Goal: Task Accomplishment & Management: Complete application form

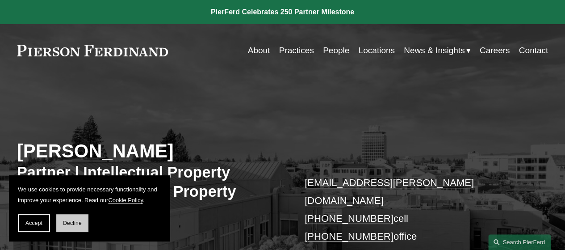
click at [80, 223] on span "Decline" at bounding box center [72, 223] width 19 height 6
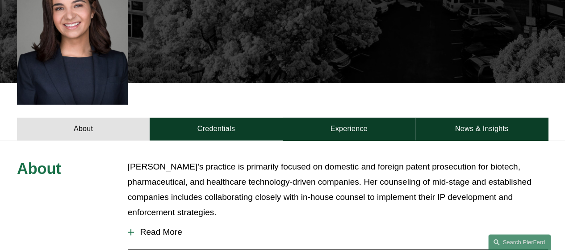
scroll to position [307, 0]
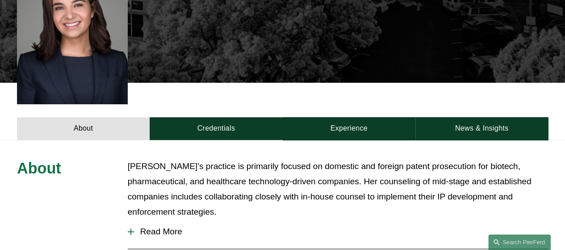
click at [150, 220] on button "Read More" at bounding box center [338, 231] width 420 height 23
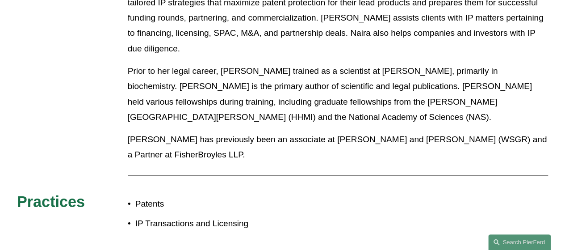
scroll to position [369, 0]
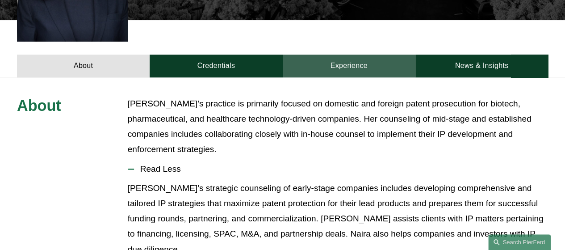
click at [341, 54] on link "Experience" at bounding box center [349, 65] width 133 height 23
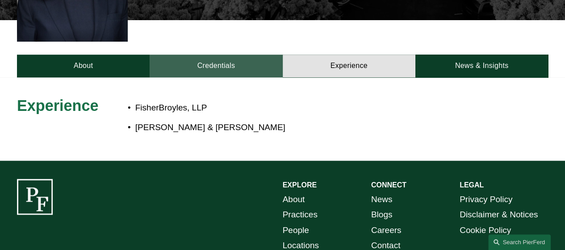
click at [237, 54] on link "Credentials" at bounding box center [216, 65] width 133 height 23
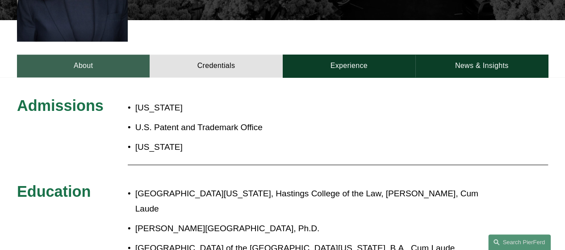
click at [119, 54] on link "About" at bounding box center [83, 65] width 133 height 23
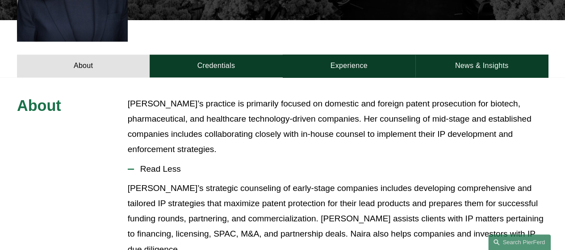
scroll to position [0, 0]
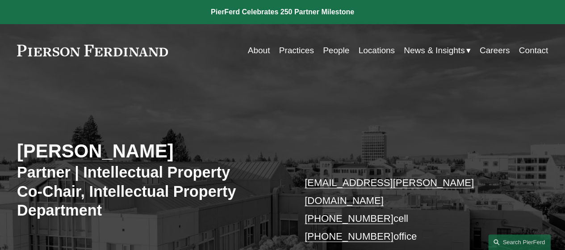
click at [288, 45] on link "Practices" at bounding box center [296, 50] width 35 height 17
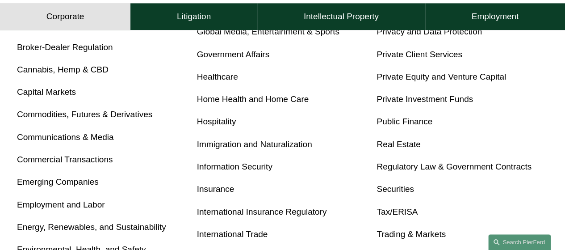
scroll to position [397, 0]
click at [88, 204] on link "Employment and Labor" at bounding box center [61, 203] width 88 height 9
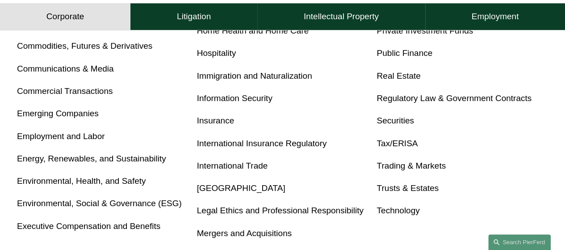
scroll to position [468, 0]
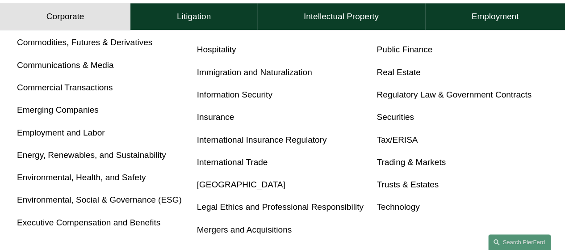
click at [395, 139] on link "Tax/ERISA" at bounding box center [396, 139] width 41 height 9
click at [60, 225] on link "Executive Compensation and Benefits" at bounding box center [88, 221] width 143 height 9
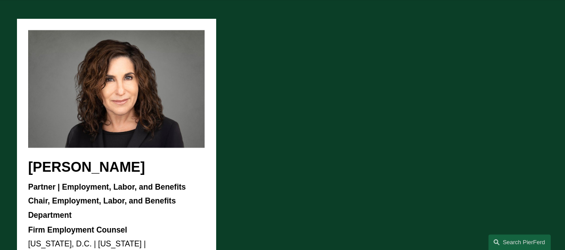
scroll to position [624, 0]
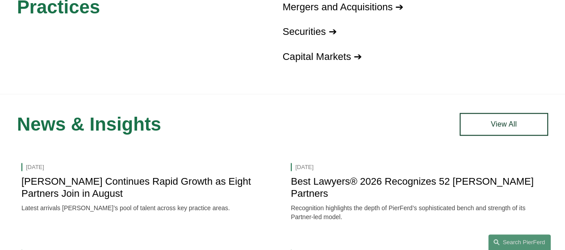
scroll to position [962, 0]
drag, startPoint x: 122, startPoint y: 134, endPoint x: 92, endPoint y: 87, distance: 56.0
click at [92, 87] on div "Related Practices Corporate Overview ➔ Mergers and Acquisitions ➔ Securities ➔ …" at bounding box center [282, 12] width 565 height 163
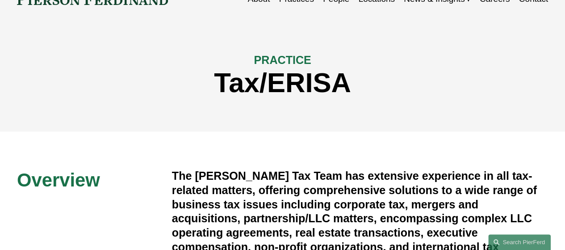
scroll to position [45, 0]
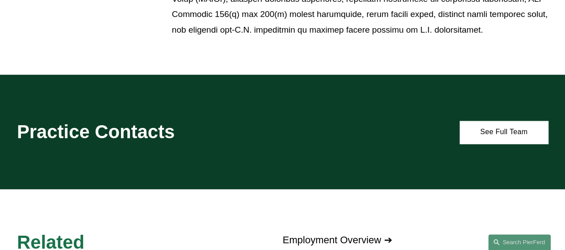
scroll to position [697, 0]
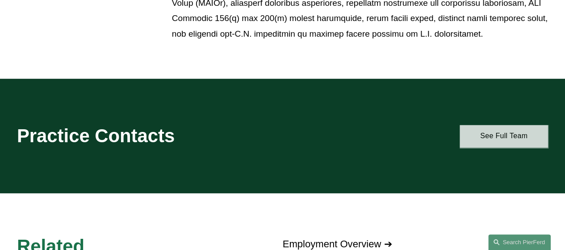
click at [482, 131] on link "See Full Team" at bounding box center [503, 136] width 88 height 23
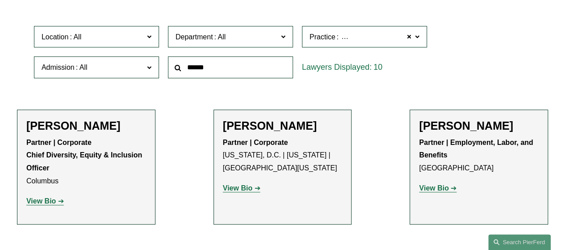
scroll to position [251, 0]
click at [255, 44] on label "Department" at bounding box center [230, 36] width 125 height 22
click at [0, 0] on link "Employment, Labor, and Benefits" at bounding box center [0, 0] width 0 height 0
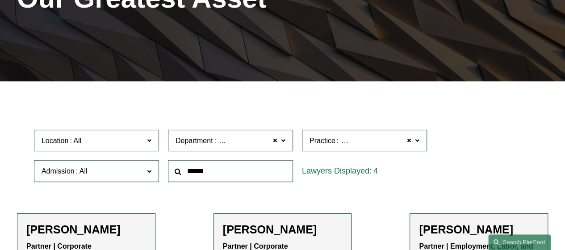
scroll to position [136, 0]
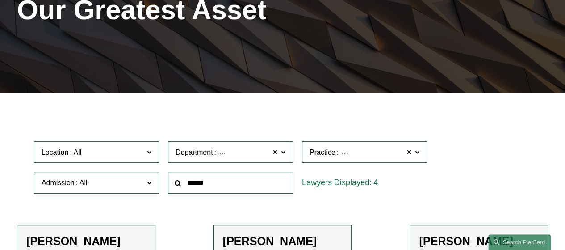
click at [346, 153] on span "Executive Compensation and Benefits" at bounding box center [397, 152] width 125 height 8
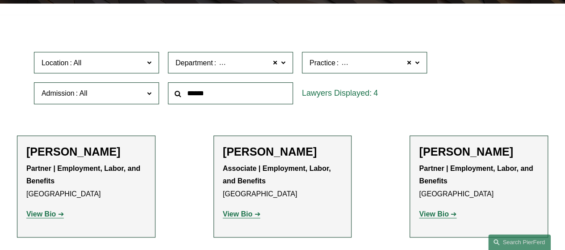
scroll to position [620, 0]
click at [0, 0] on link "Executive Compensation and Benefits" at bounding box center [0, 0] width 0 height 0
click at [468, 76] on div "Location All Atlanta Austin Boston Charlotte Chicago Cincinnati Cleveland Colum…" at bounding box center [282, 77] width 506 height 61
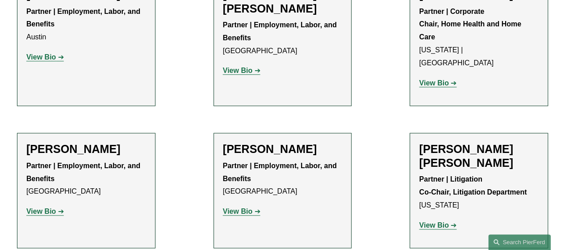
scroll to position [381, 0]
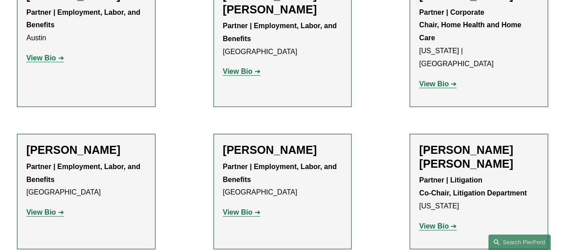
click at [58, 58] on link "View Bio" at bounding box center [45, 58] width 38 height 8
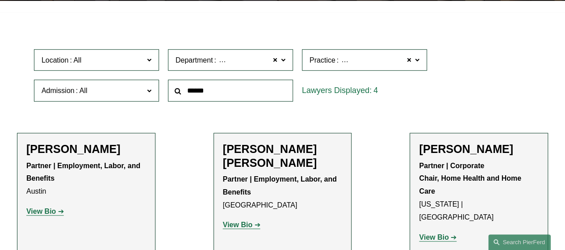
scroll to position [225, 0]
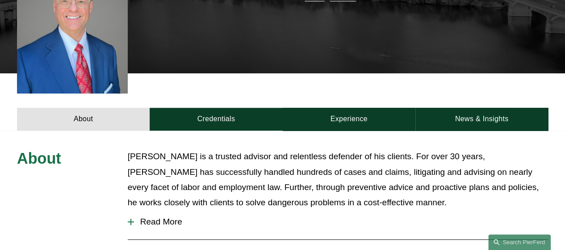
scroll to position [278, 0]
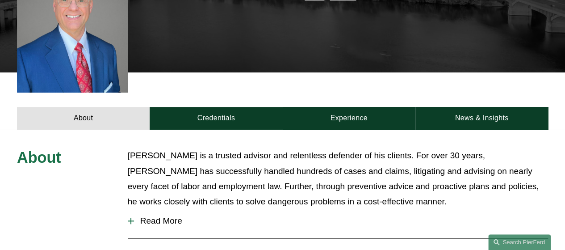
click at [209, 129] on div "About [PERSON_NAME] is a trusted advisor and relentless defender of his clients…" at bounding box center [282, 252] width 565 height 246
click at [156, 209] on button "Read More" at bounding box center [338, 220] width 420 height 23
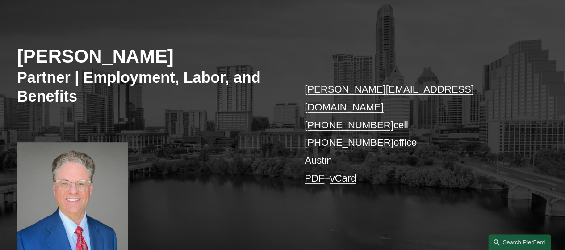
scroll to position [0, 0]
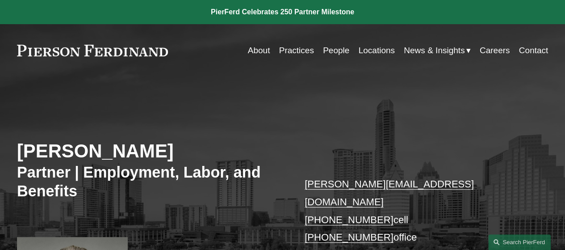
click at [364, 46] on link "Locations" at bounding box center [376, 50] width 36 height 17
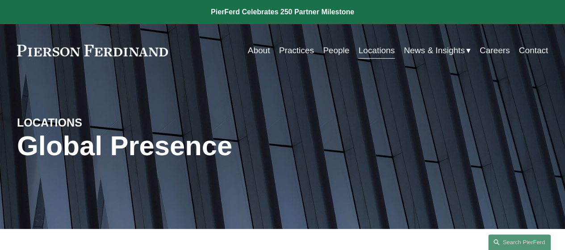
click at [503, 51] on link "Careers" at bounding box center [495, 50] width 30 height 17
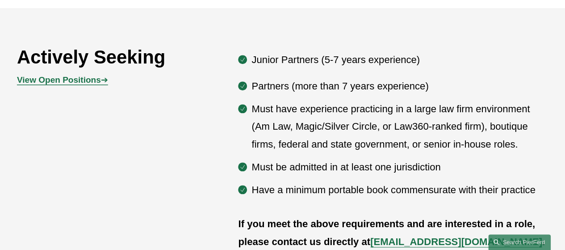
scroll to position [421, 0]
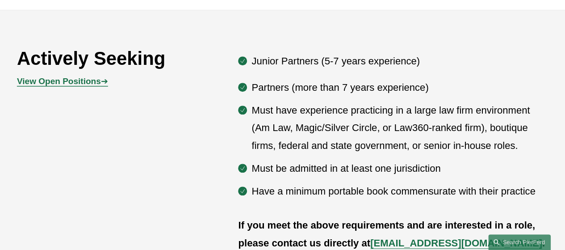
click at [104, 89] on p "View Open Positions ➔" at bounding box center [83, 81] width 133 height 15
click at [100, 86] on strong "View Open Positions" at bounding box center [59, 80] width 84 height 9
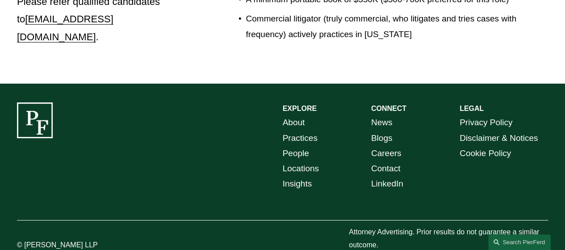
scroll to position [1639, 0]
